Goal: Task Accomplishment & Management: Use online tool/utility

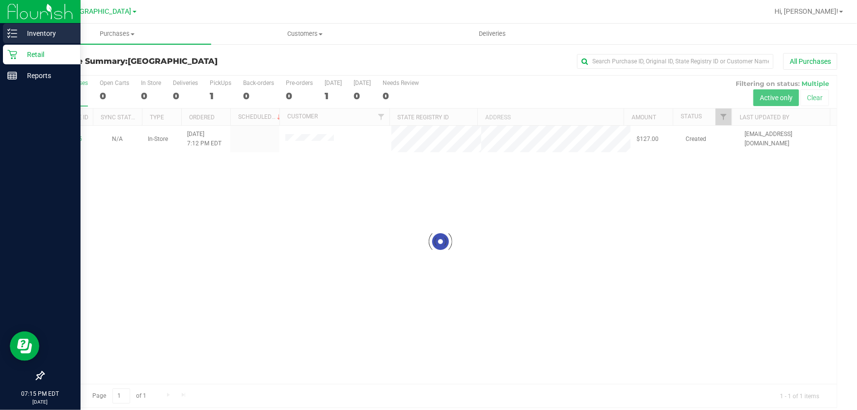
click at [34, 25] on div "Inventory" at bounding box center [42, 34] width 78 height 20
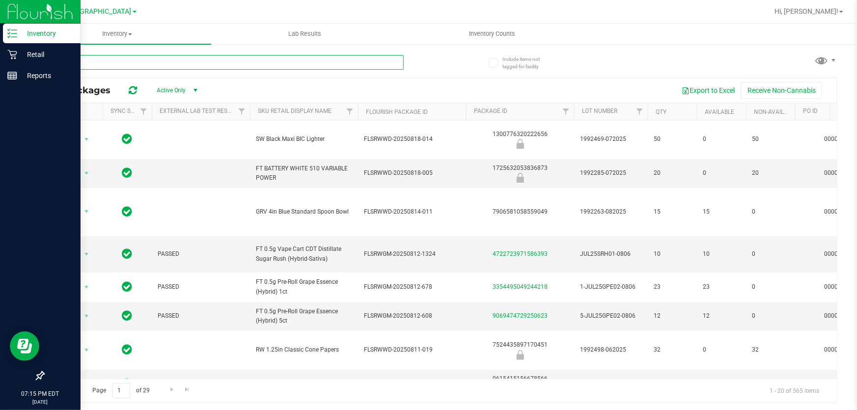
click at [125, 64] on input "text" at bounding box center [223, 62] width 360 height 15
paste input "SW 30ml (600mg) Tincture Dream (1:9 CBD:THC)"
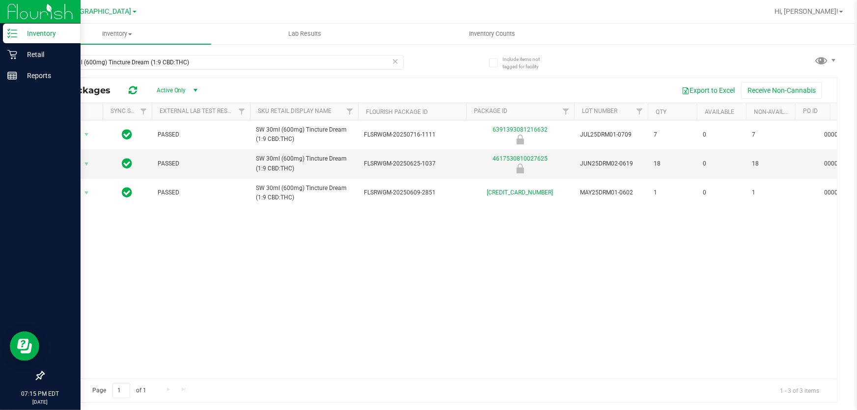
click at [410, 246] on div "Action Action Global inventory Package audit log Print package label Print prod…" at bounding box center [440, 249] width 793 height 258
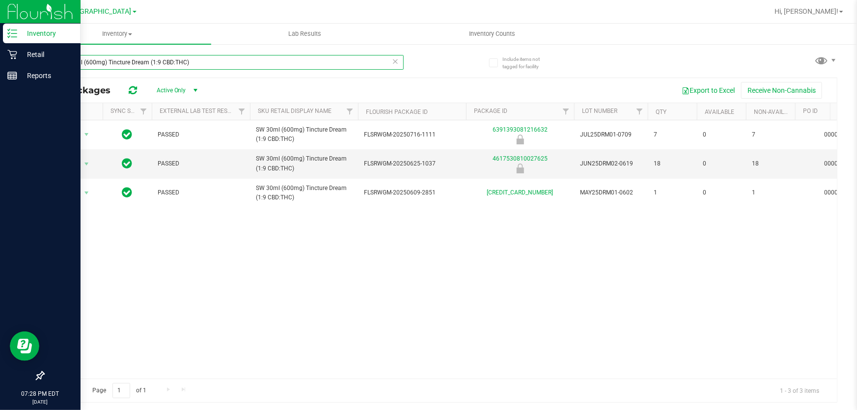
click at [166, 57] on input "SW 30ml (600mg) Tincture Dream (1:9 CBD:THC)" at bounding box center [223, 62] width 360 height 15
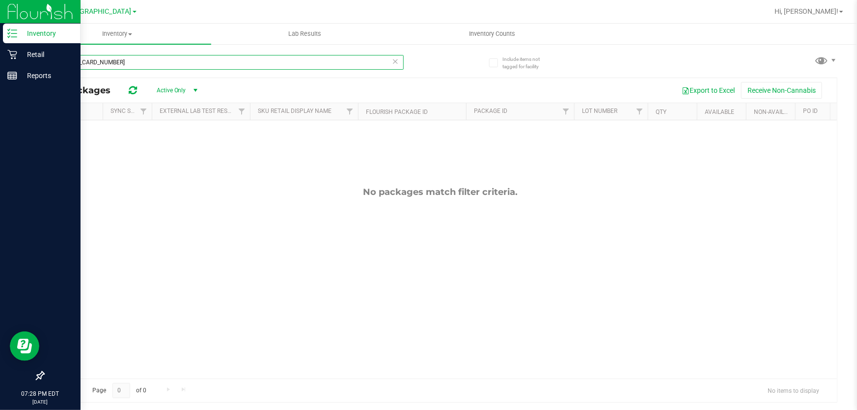
click at [191, 65] on input "5040813468640104" at bounding box center [223, 62] width 360 height 15
type input "1003427518152914"
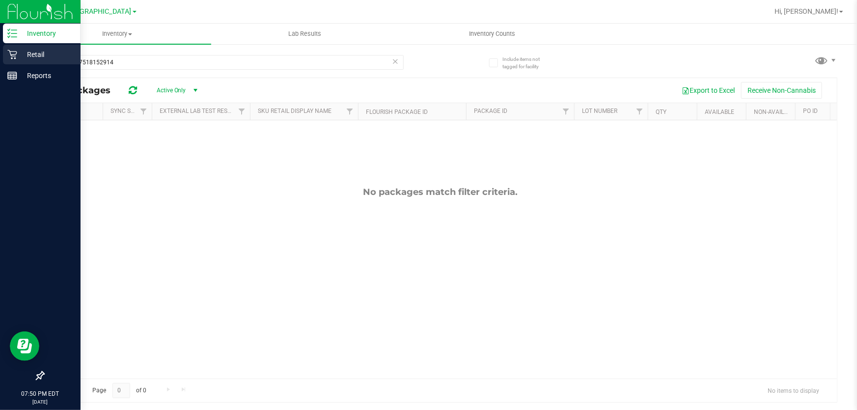
click at [41, 54] on p "Retail" at bounding box center [46, 55] width 59 height 12
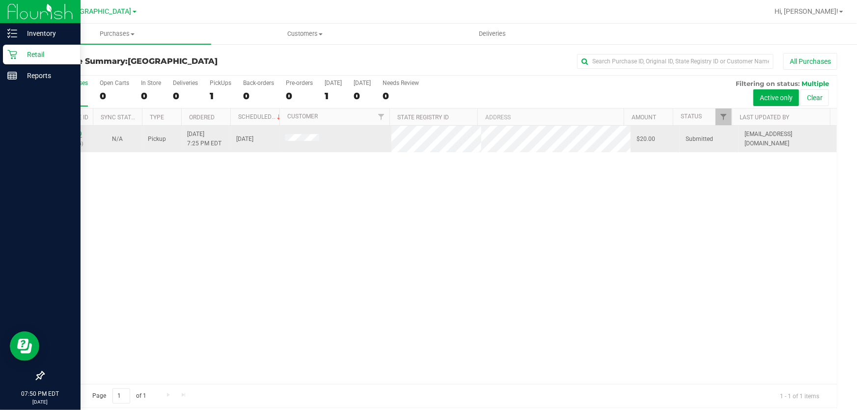
click at [61, 136] on link "11815619" at bounding box center [69, 134] width 28 height 7
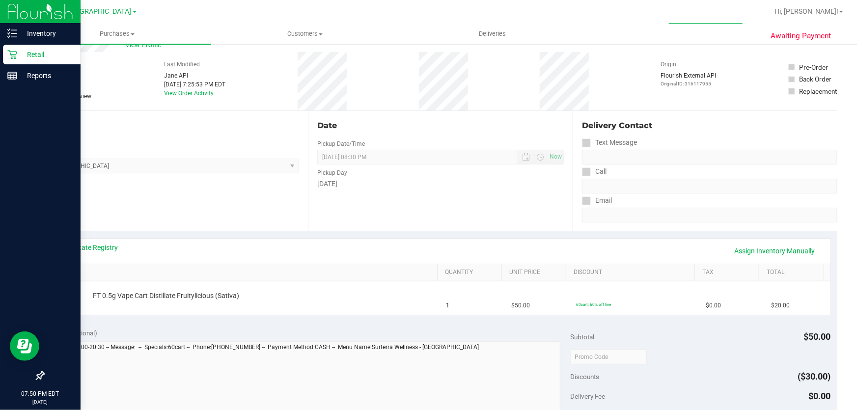
scroll to position [89, 0]
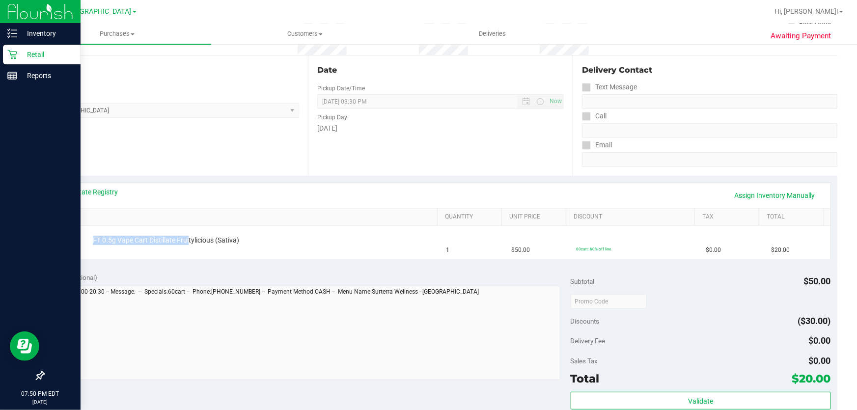
drag, startPoint x: 187, startPoint y: 242, endPoint x: 608, endPoint y: 258, distance: 421.2
click at [608, 258] on div "View State Registry Assign Inventory Manually SKU Quantity Unit Price Discount …" at bounding box center [440, 221] width 794 height 90
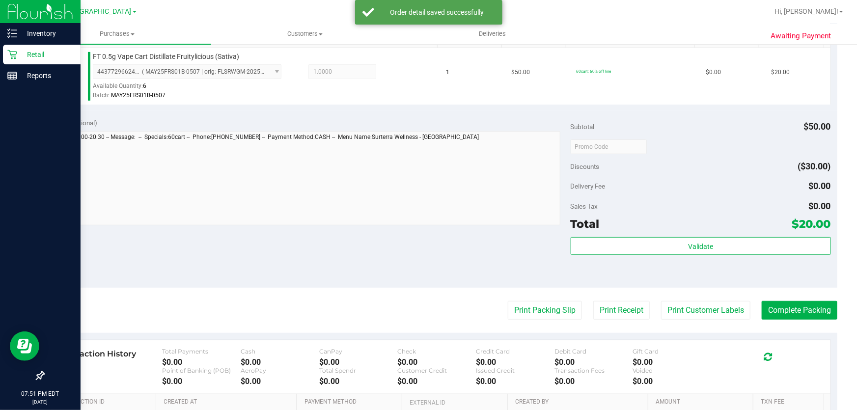
scroll to position [268, 0]
drag, startPoint x: 697, startPoint y: 235, endPoint x: 693, endPoint y: 255, distance: 21.0
click at [697, 235] on div "Subtotal $50.00 Discounts ($30.00) Delivery Fee $0.00 Sales Tax $0.00 Total $20…" at bounding box center [701, 199] width 260 height 164
click at [693, 255] on div "Validate" at bounding box center [701, 258] width 260 height 44
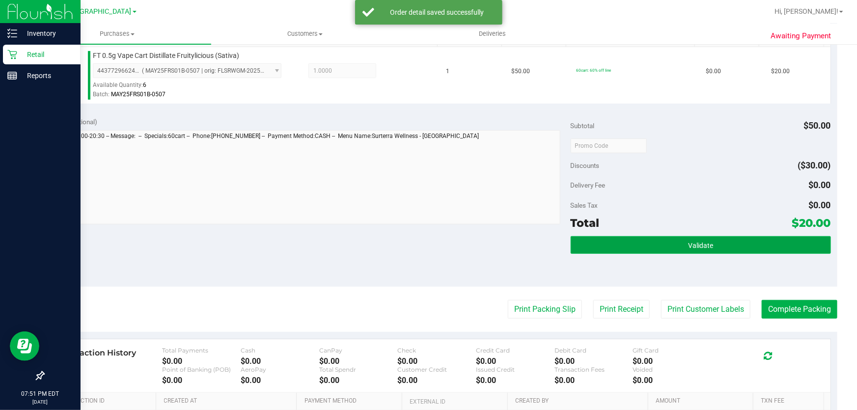
click at [691, 248] on span "Validate" at bounding box center [700, 246] width 25 height 8
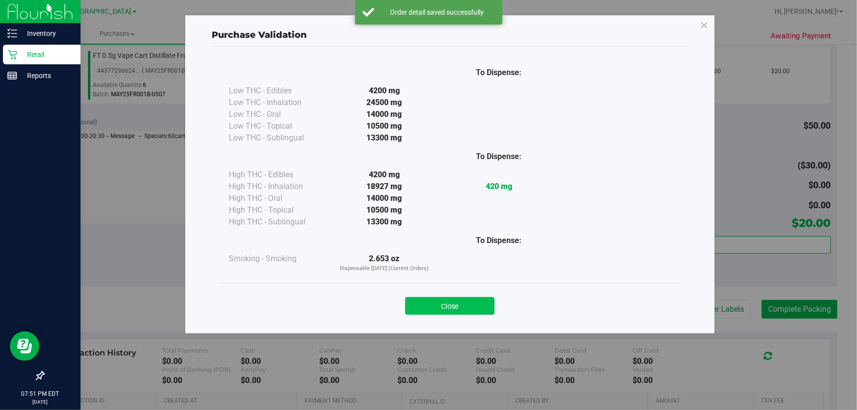
click at [474, 311] on button "Close" at bounding box center [449, 306] width 89 height 18
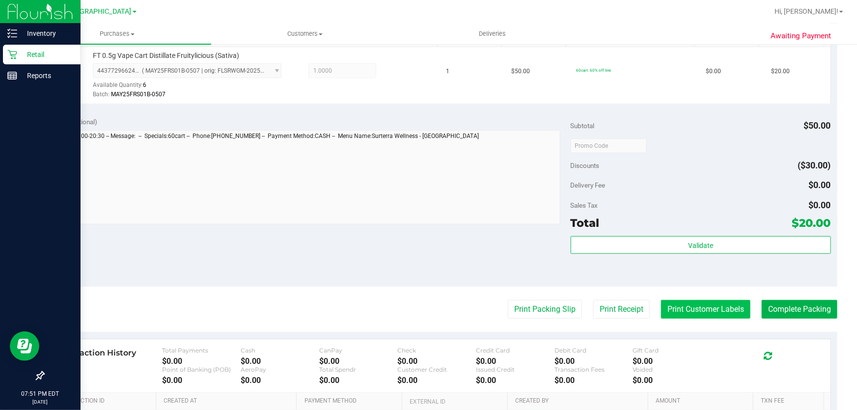
click at [716, 307] on button "Print Customer Labels" at bounding box center [705, 309] width 89 height 19
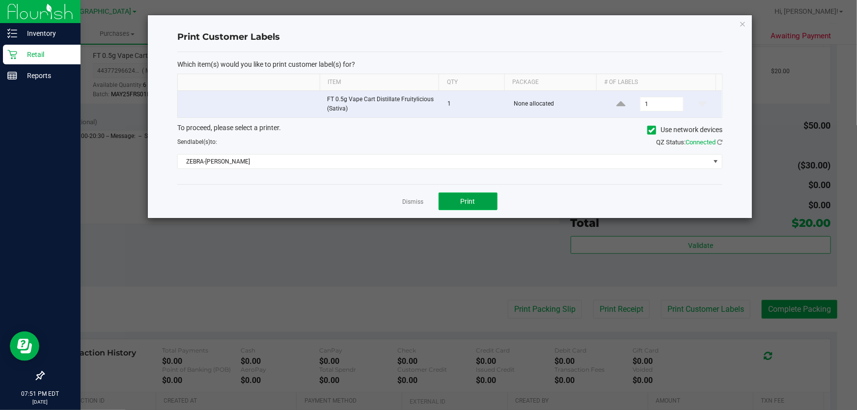
click at [473, 203] on span "Print" at bounding box center [468, 201] width 15 height 8
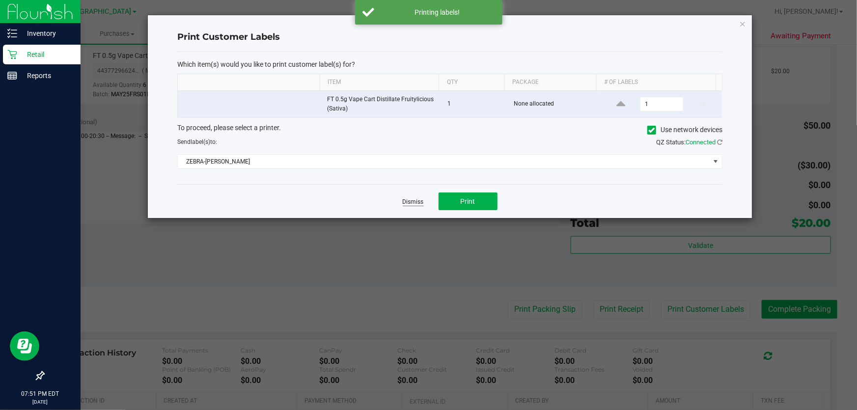
click at [413, 198] on link "Dismiss" at bounding box center [413, 202] width 21 height 8
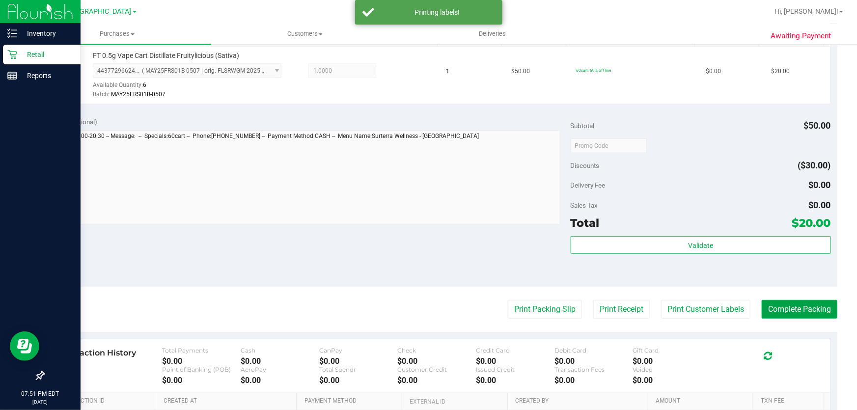
click at [815, 309] on button "Complete Packing" at bounding box center [800, 309] width 76 height 19
